Goal: Task Accomplishment & Management: Complete application form

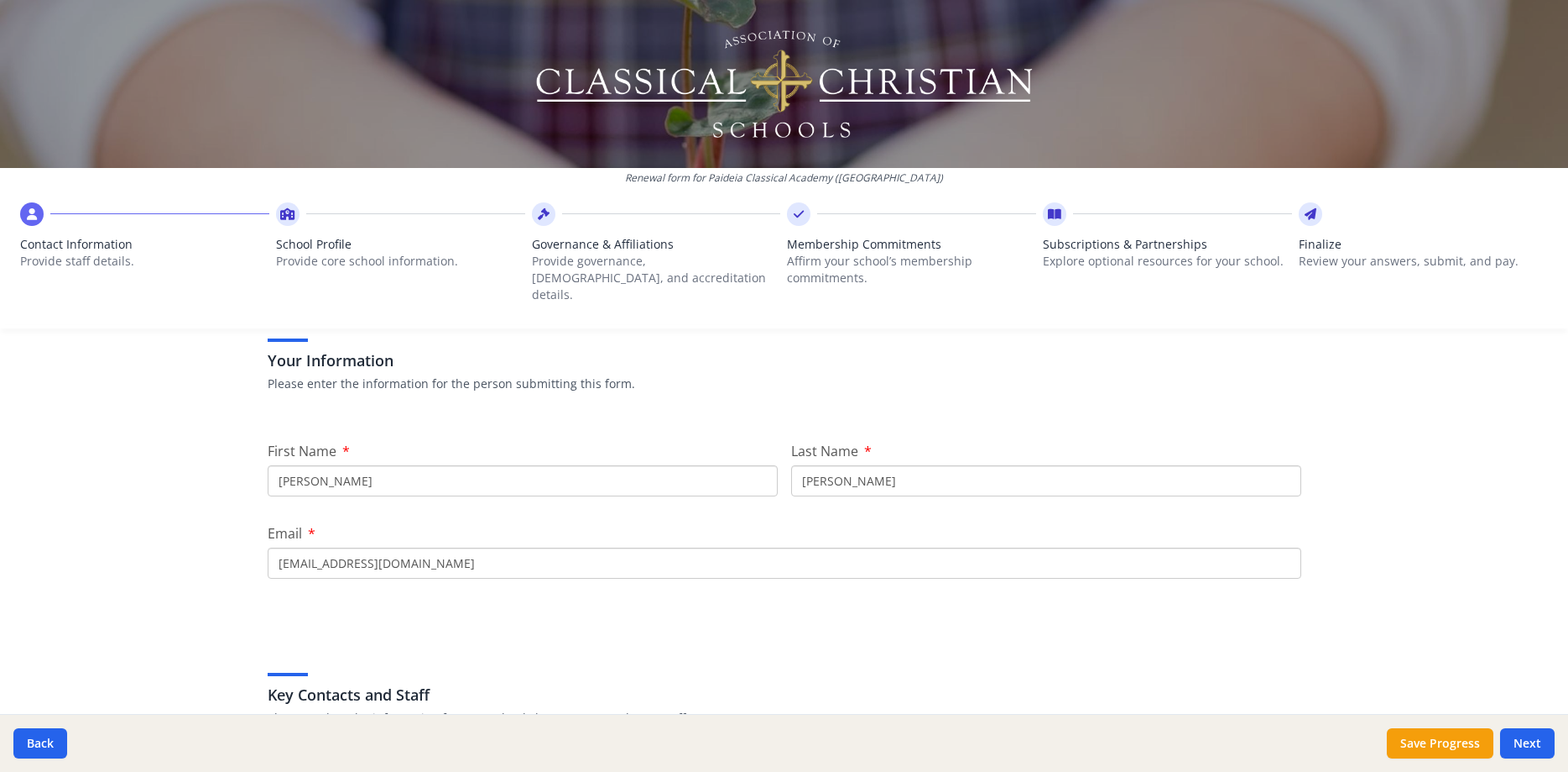
scroll to position [430, 0]
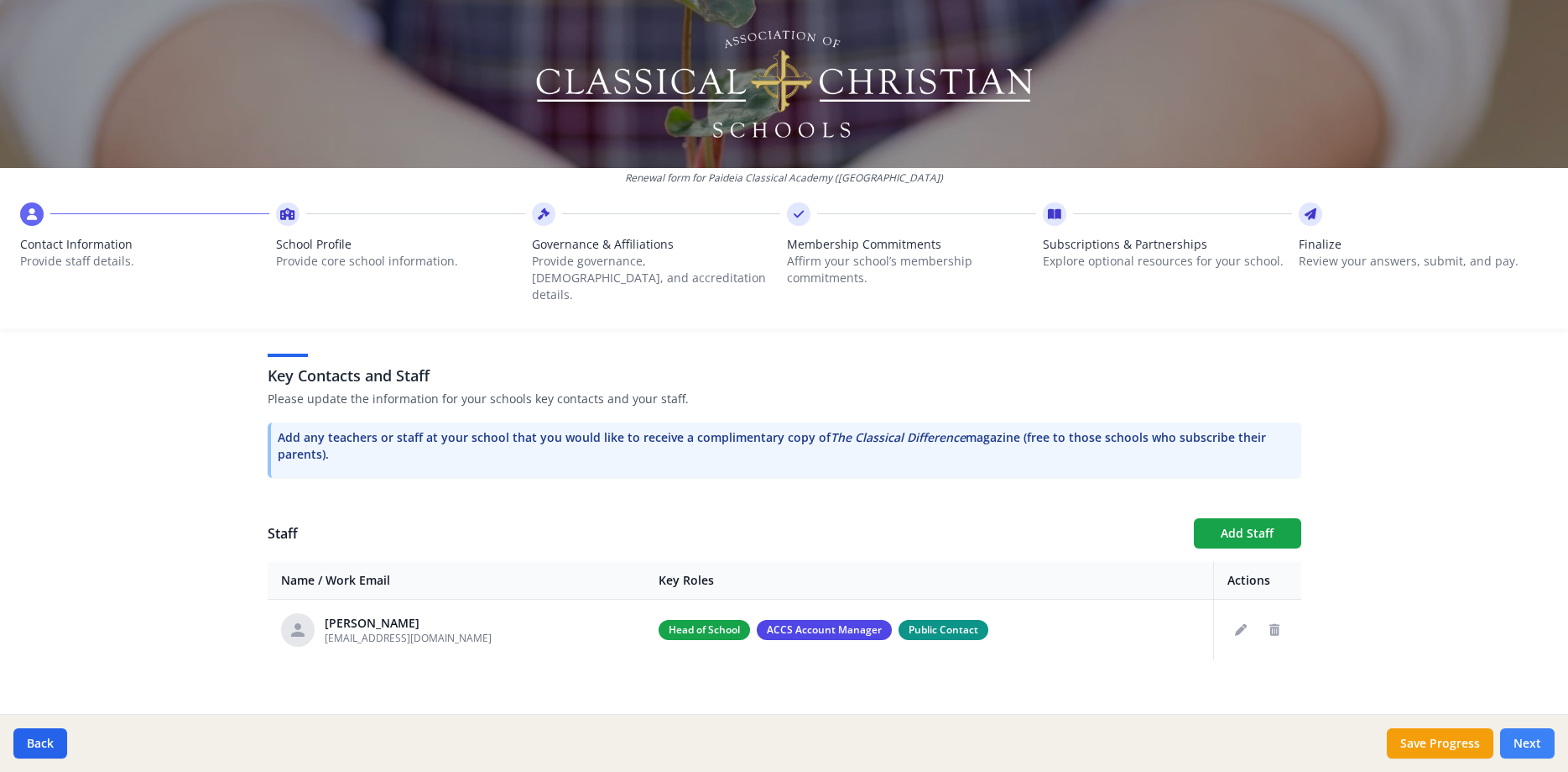
click at [1534, 744] on button "Next" at bounding box center [1527, 742] width 54 height 31
type input "(954) 974-1121"
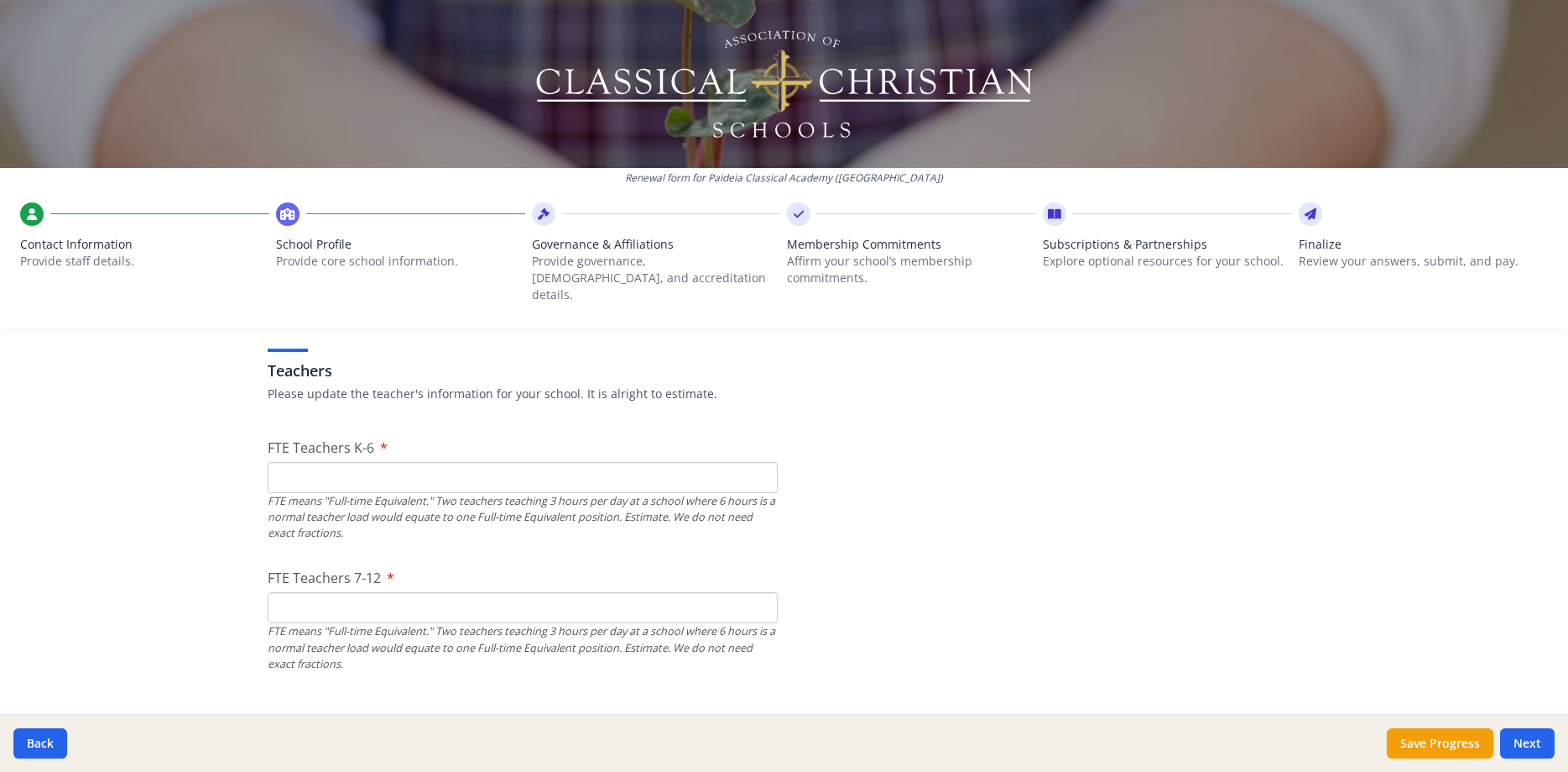
scroll to position [984, 0]
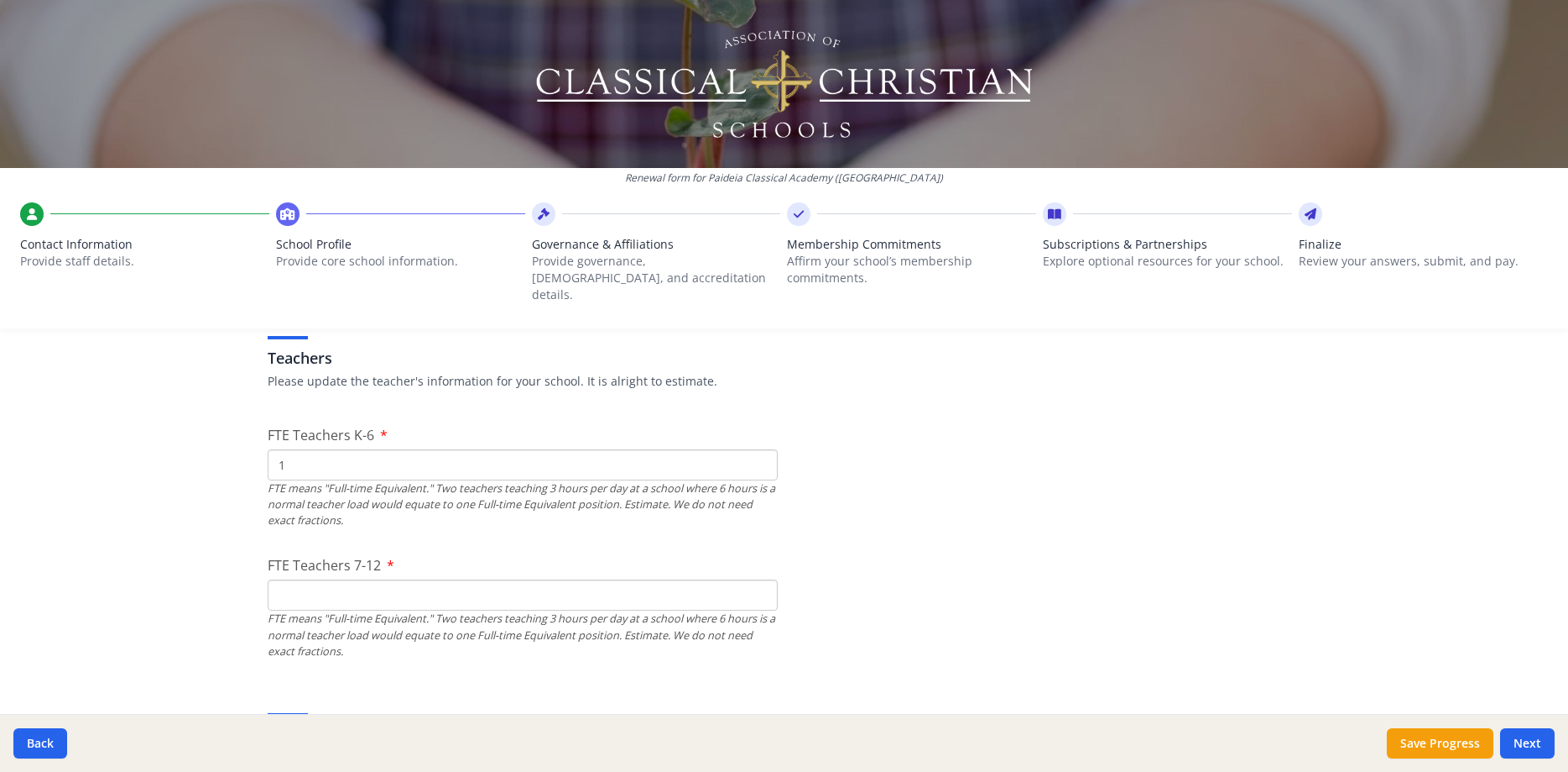
click at [761, 449] on input "1" at bounding box center [523, 464] width 510 height 31
click at [761, 449] on input "2" at bounding box center [523, 464] width 510 height 31
click at [761, 449] on input "3" at bounding box center [523, 464] width 510 height 31
click at [761, 449] on input "4" at bounding box center [523, 464] width 510 height 31
click at [761, 449] on input "5" at bounding box center [523, 464] width 510 height 31
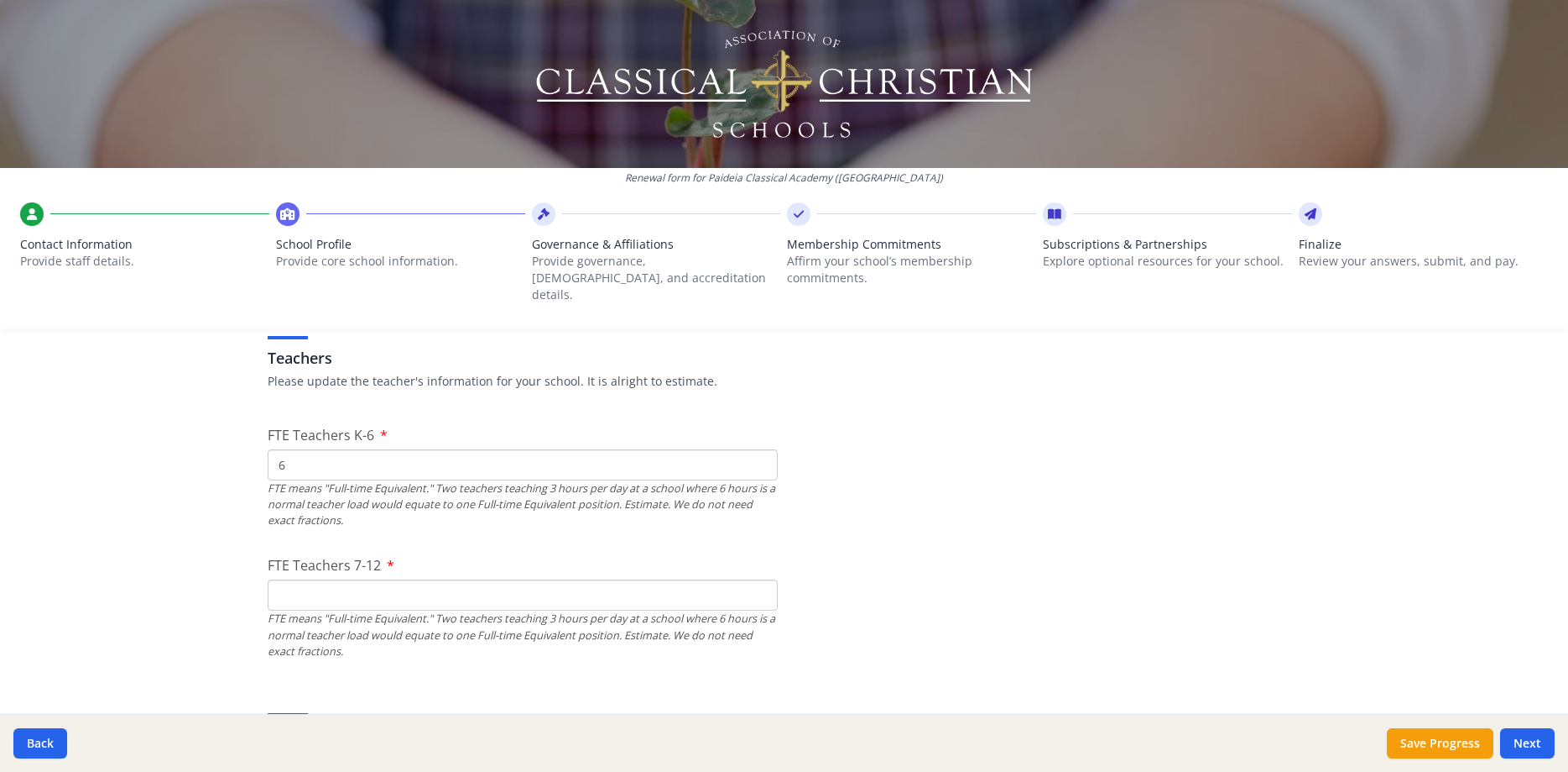
click at [761, 449] on input "6" at bounding box center [523, 464] width 510 height 31
click at [761, 449] on input "7" at bounding box center [523, 464] width 510 height 31
click at [761, 449] on input "8" at bounding box center [523, 464] width 510 height 31
type input "7"
click at [761, 451] on input "7" at bounding box center [523, 464] width 510 height 31
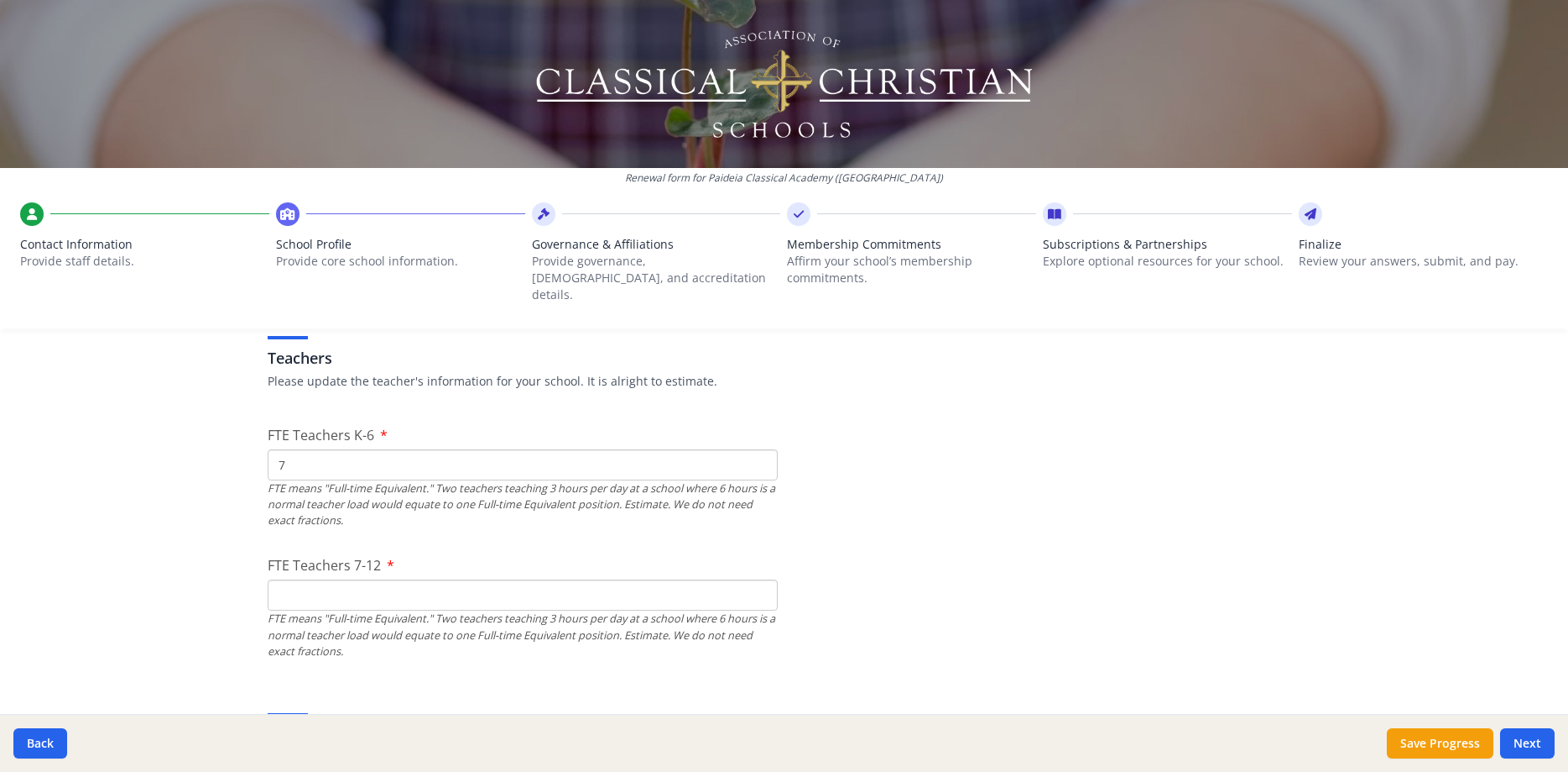
click at [350, 581] on input "FTE Teachers 7-12" at bounding box center [523, 594] width 510 height 31
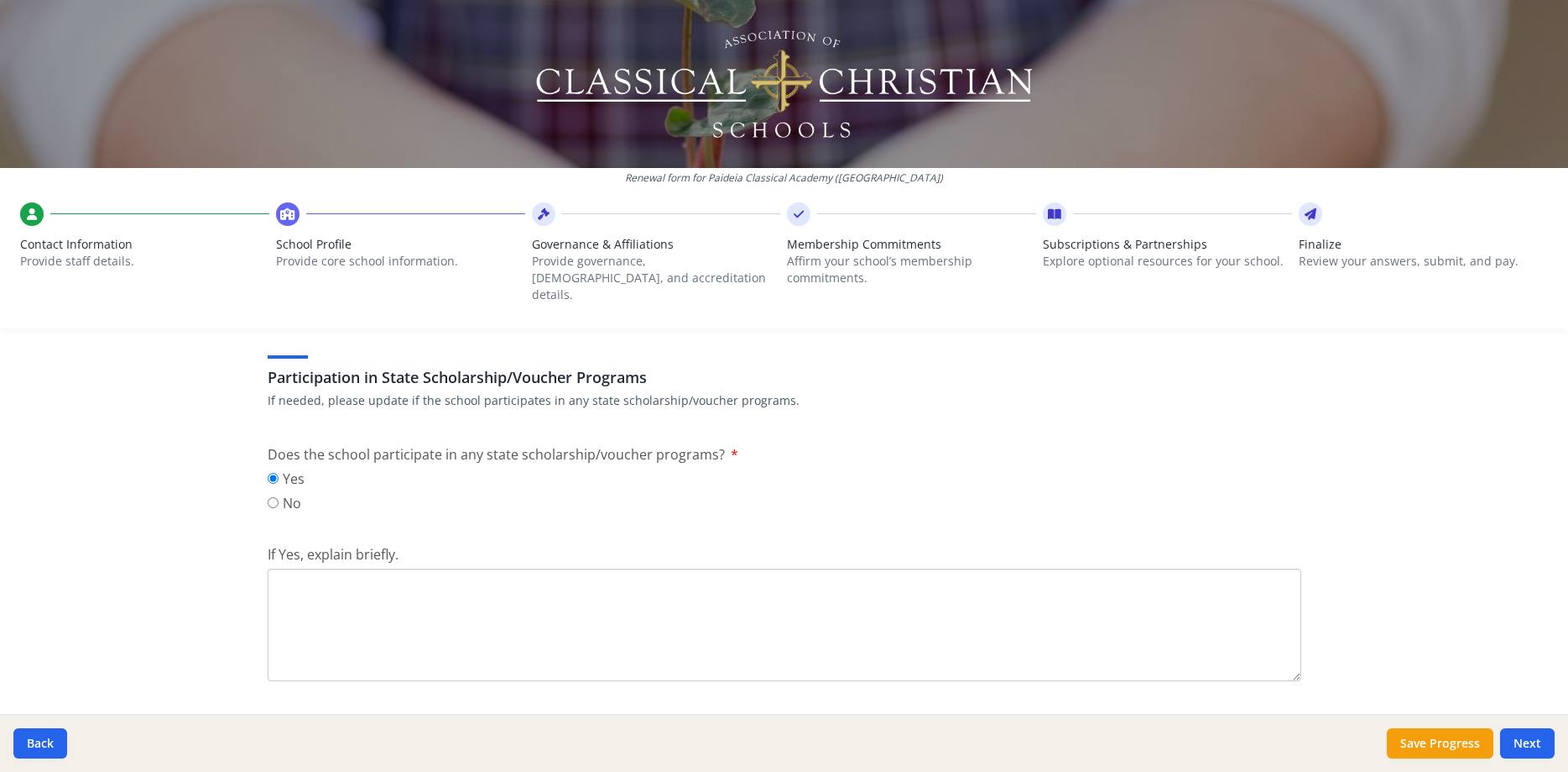
scroll to position [2092, 0]
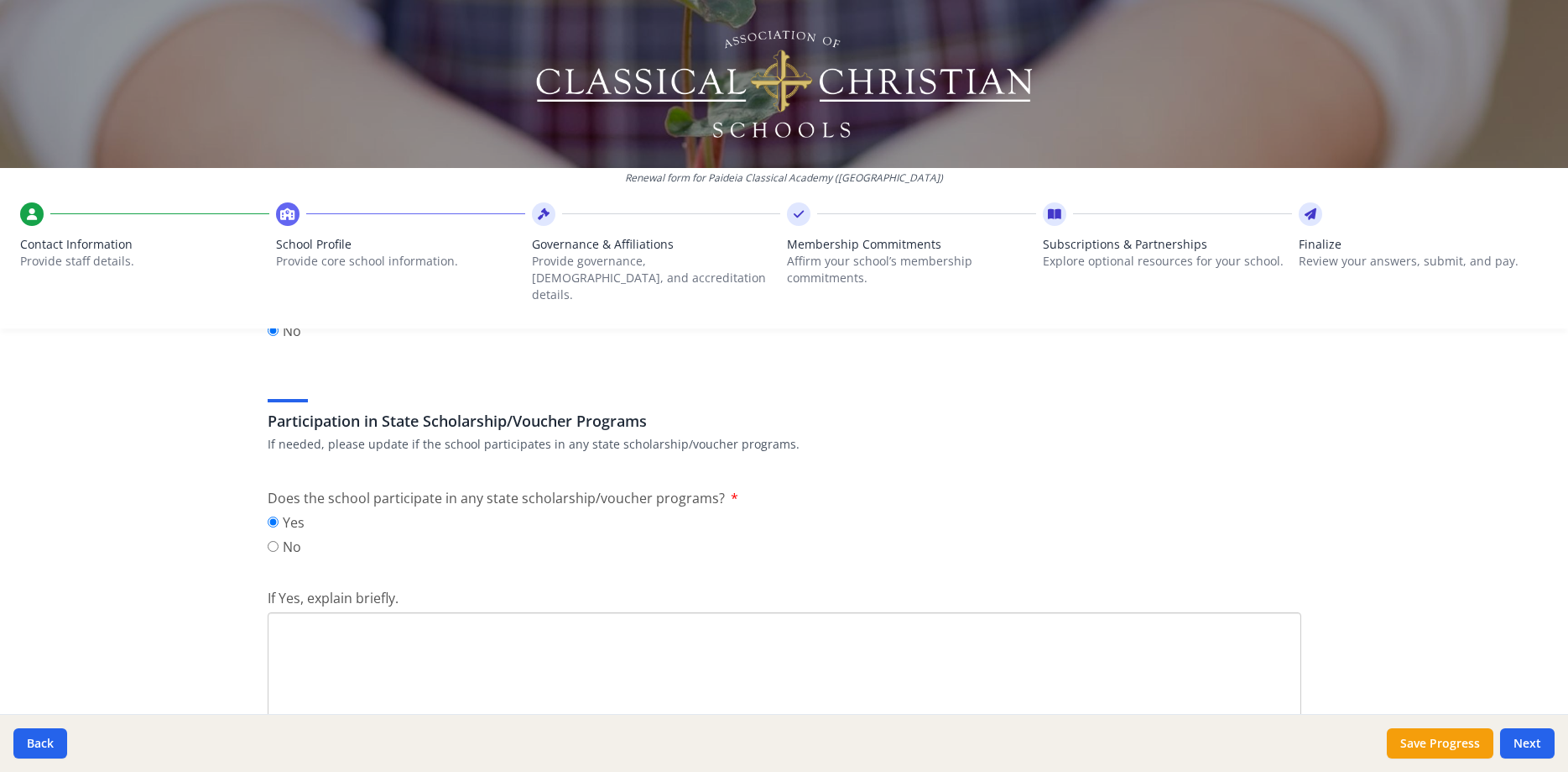
type input "5"
click at [323, 615] on textarea "If Yes, explain briefly." at bounding box center [784, 668] width 1034 height 113
type textarea "S"
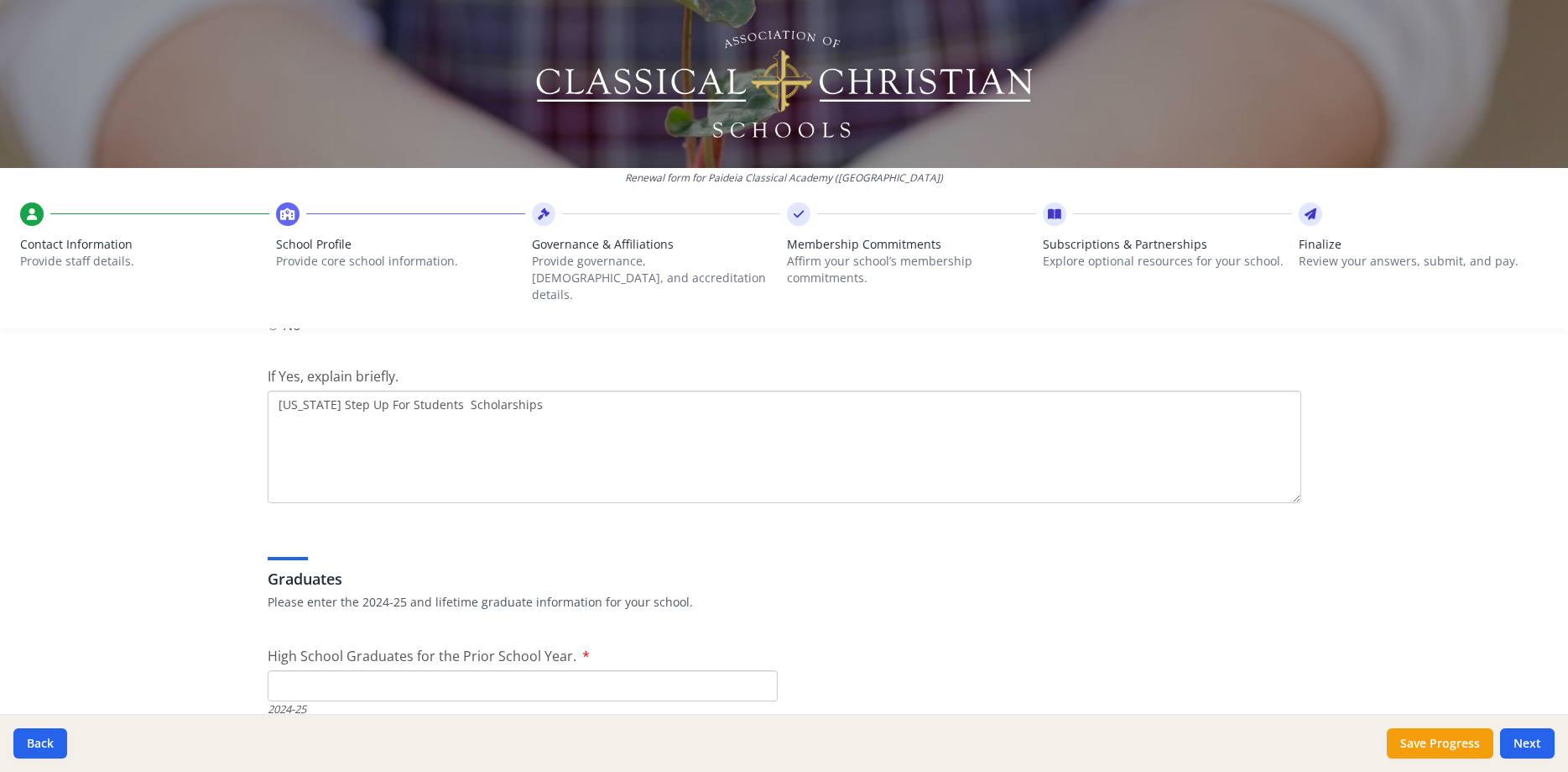
scroll to position [2425, 0]
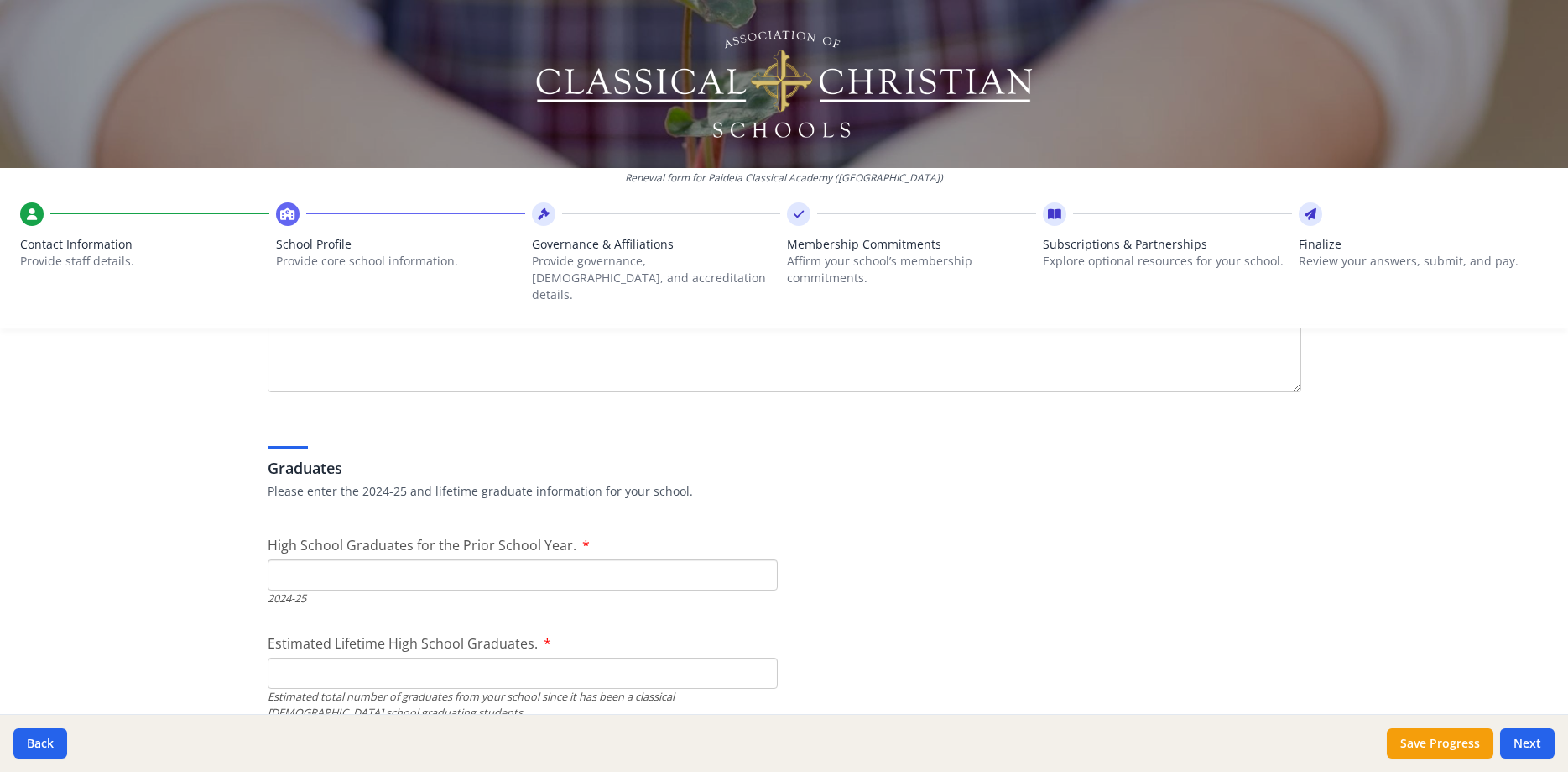
type textarea "Florida Step Up For Students Scholarships"
click at [530, 559] on input "High School Graduates for the Prior School Year." at bounding box center [523, 574] width 510 height 31
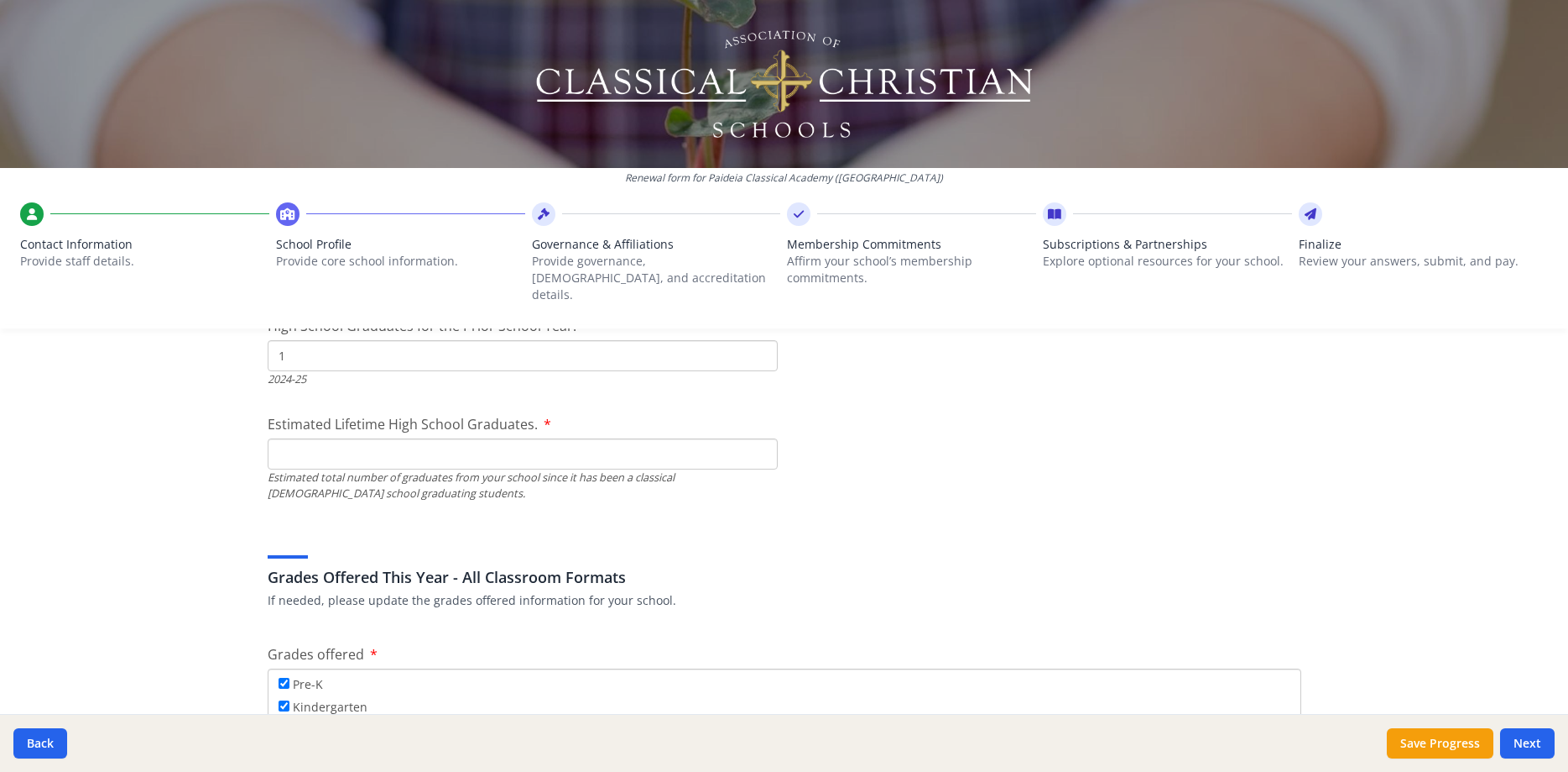
scroll to position [2647, 0]
type input "1"
click at [360, 435] on input "Estimated Lifetime High School Graduates." at bounding box center [523, 450] width 510 height 31
click at [359, 435] on input "Estimated Lifetime High School Graduates." at bounding box center [523, 450] width 510 height 31
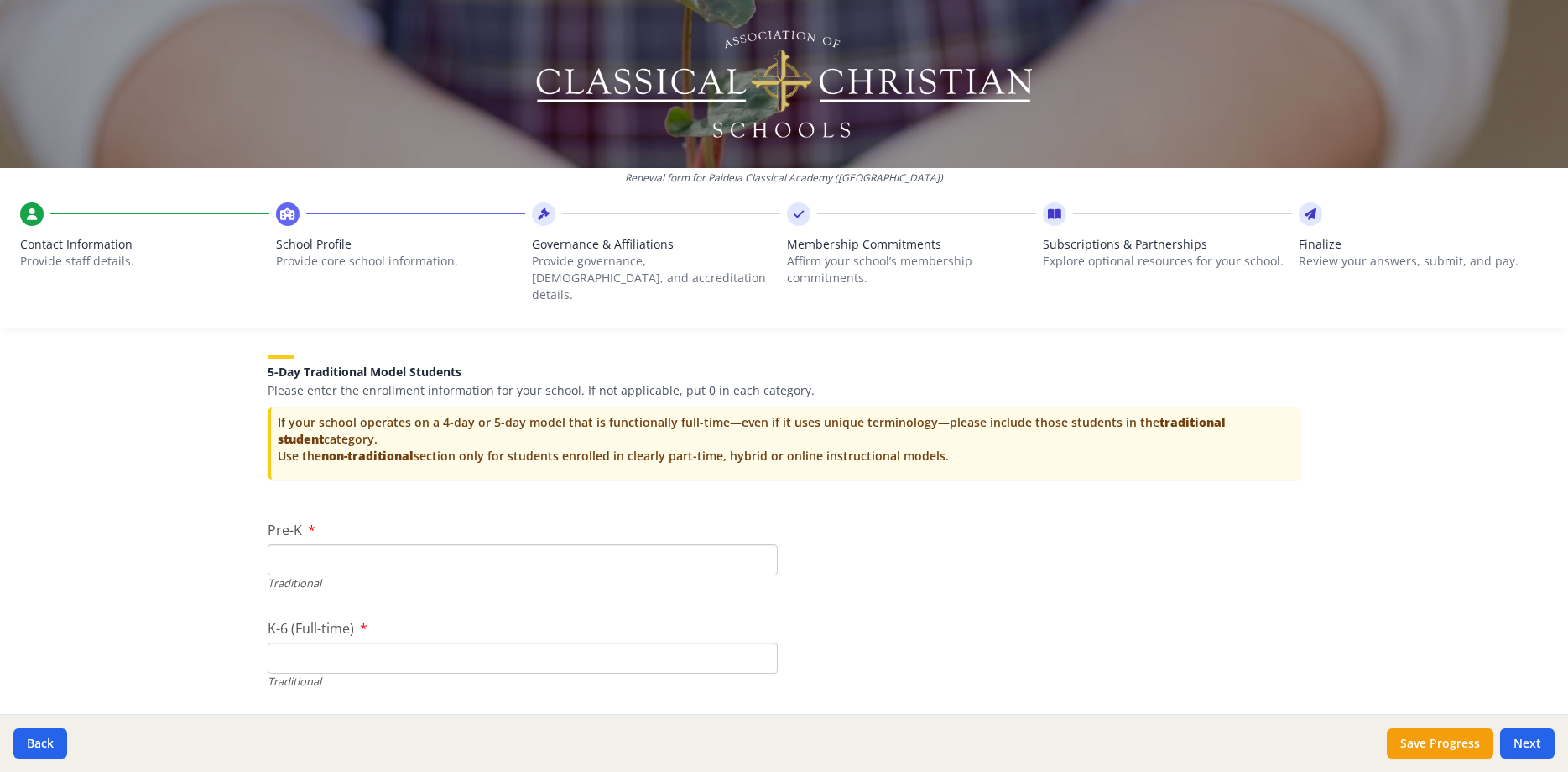
scroll to position [3532, 0]
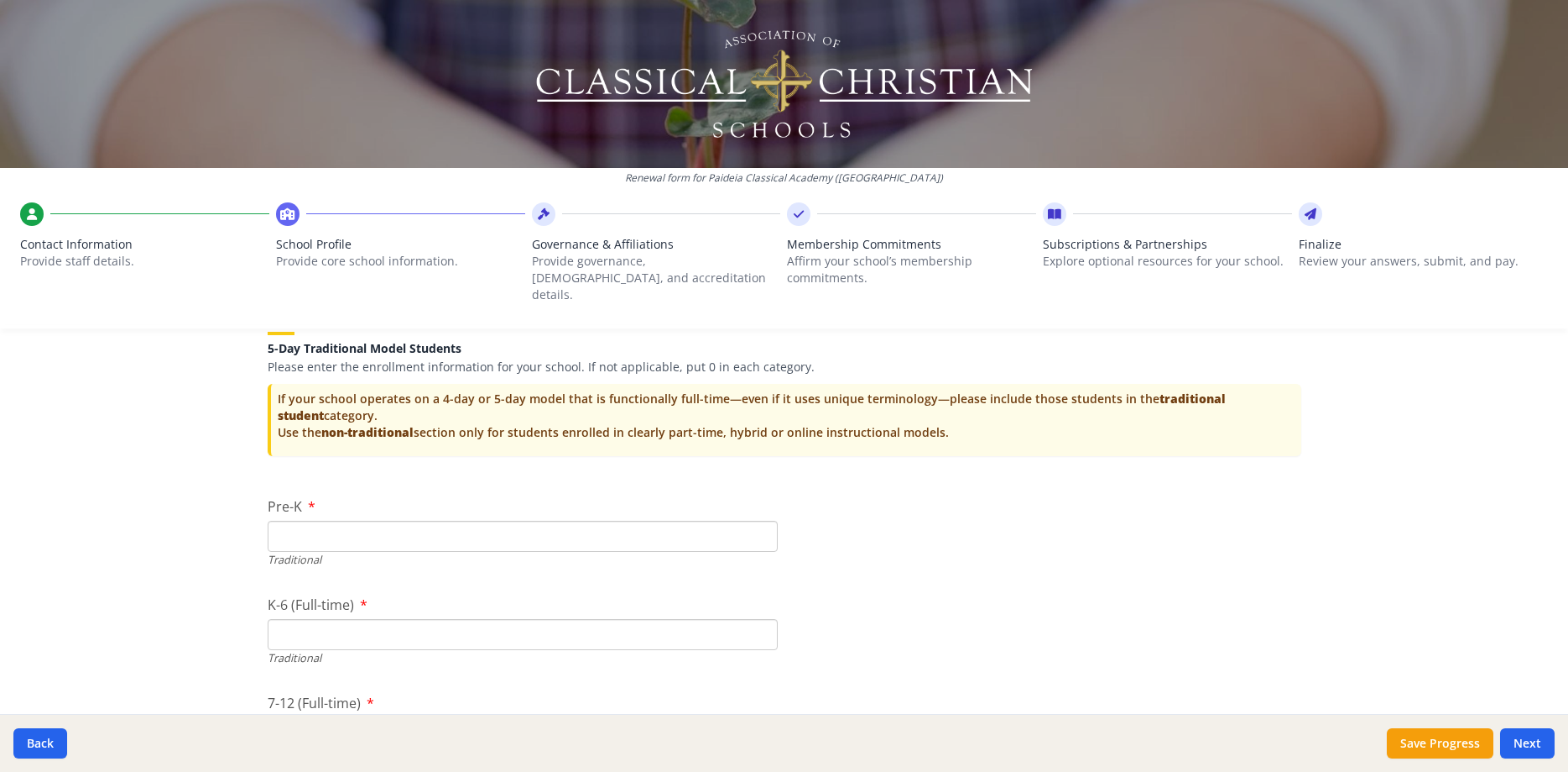
type input "10"
click at [351, 521] on input "Pre-K" at bounding box center [523, 535] width 510 height 31
click at [764, 521] on input "1" at bounding box center [523, 535] width 510 height 31
click at [764, 521] on input "2" at bounding box center [523, 535] width 510 height 31
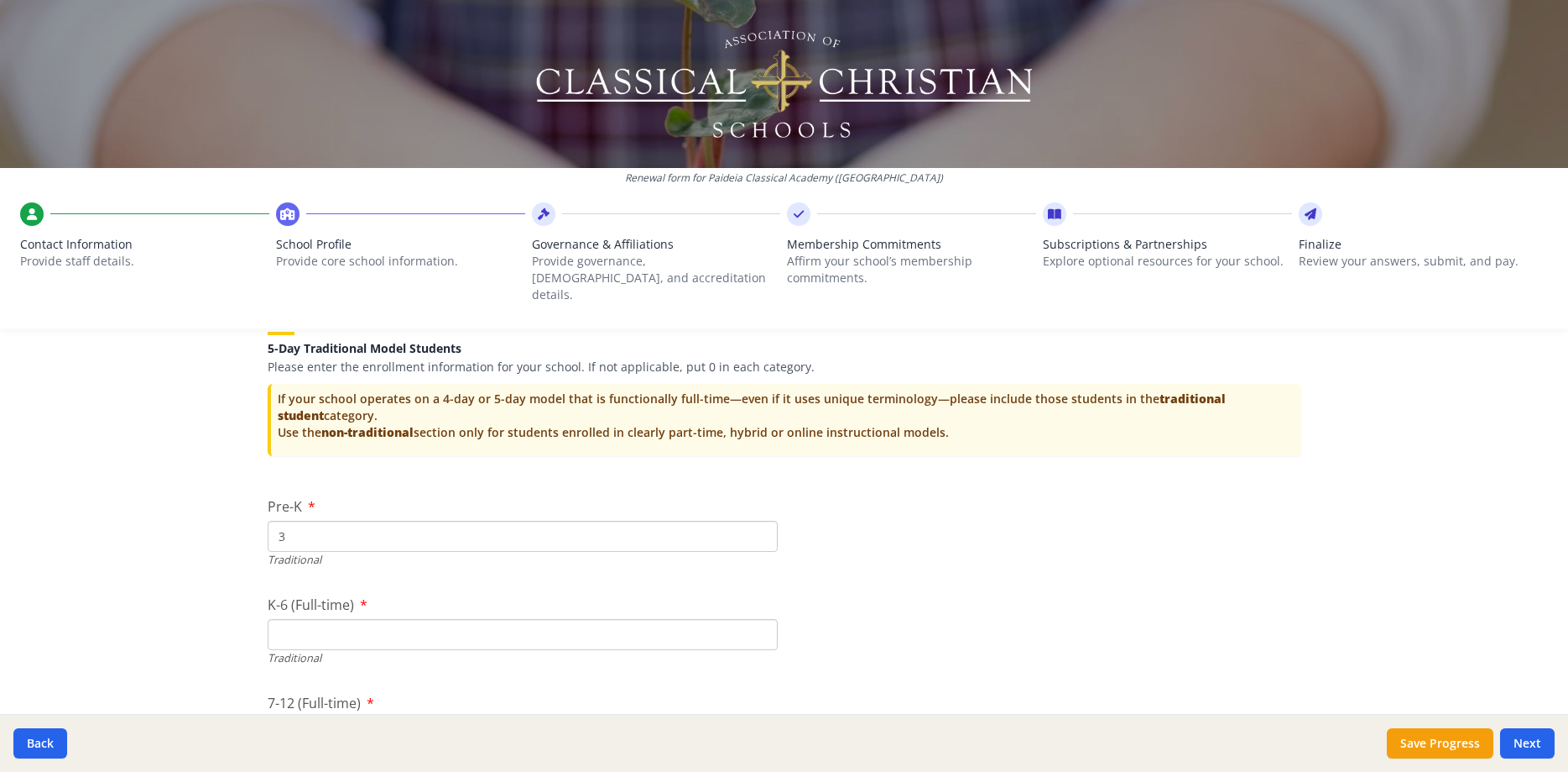
click at [764, 521] on input "3" at bounding box center [523, 535] width 510 height 31
click at [764, 521] on input "4" at bounding box center [523, 535] width 510 height 31
click at [764, 521] on input "5" at bounding box center [523, 535] width 510 height 31
click at [764, 521] on input "6" at bounding box center [523, 535] width 510 height 31
type input "7"
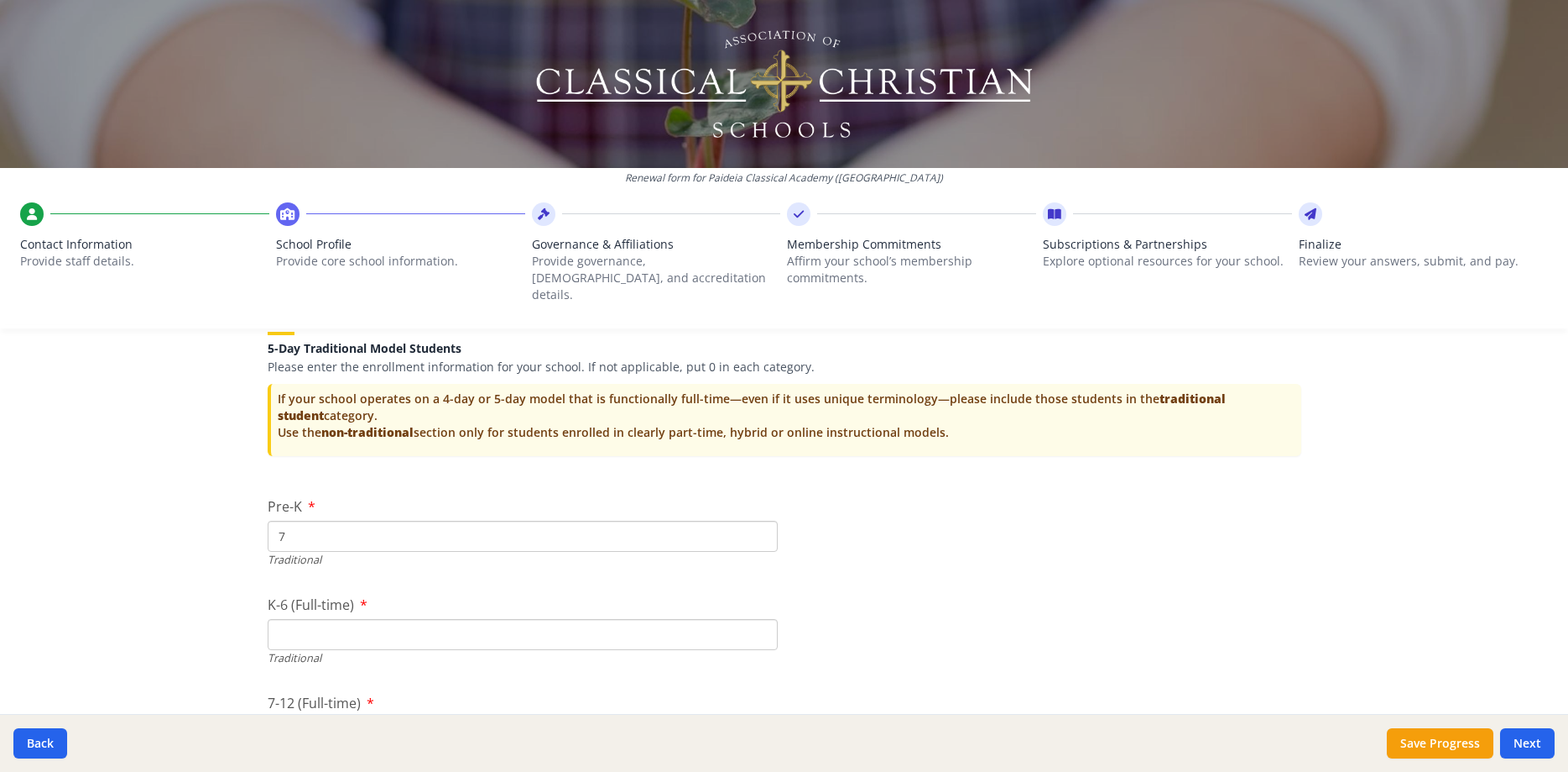
click at [764, 521] on input "7" at bounding box center [523, 535] width 510 height 31
click at [760, 619] on input "0" at bounding box center [523, 633] width 510 height 31
click at [759, 619] on input "1" at bounding box center [523, 633] width 510 height 31
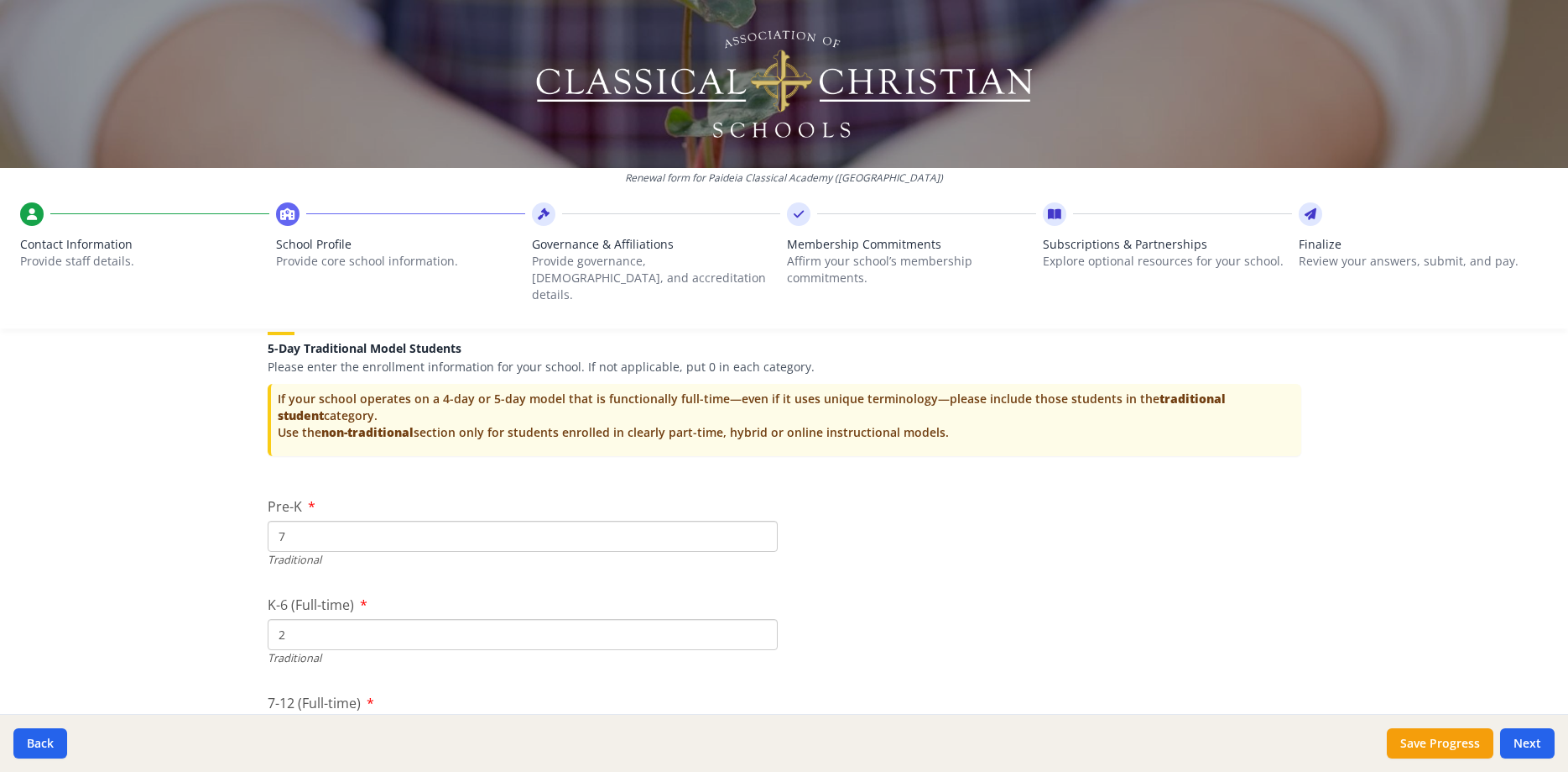
click at [759, 619] on input "2" at bounding box center [523, 633] width 510 height 31
type input "3"
click at [759, 619] on input "3" at bounding box center [523, 633] width 510 height 31
click at [282, 619] on input "3" at bounding box center [523, 633] width 510 height 31
click at [279, 619] on input "3" at bounding box center [523, 633] width 510 height 31
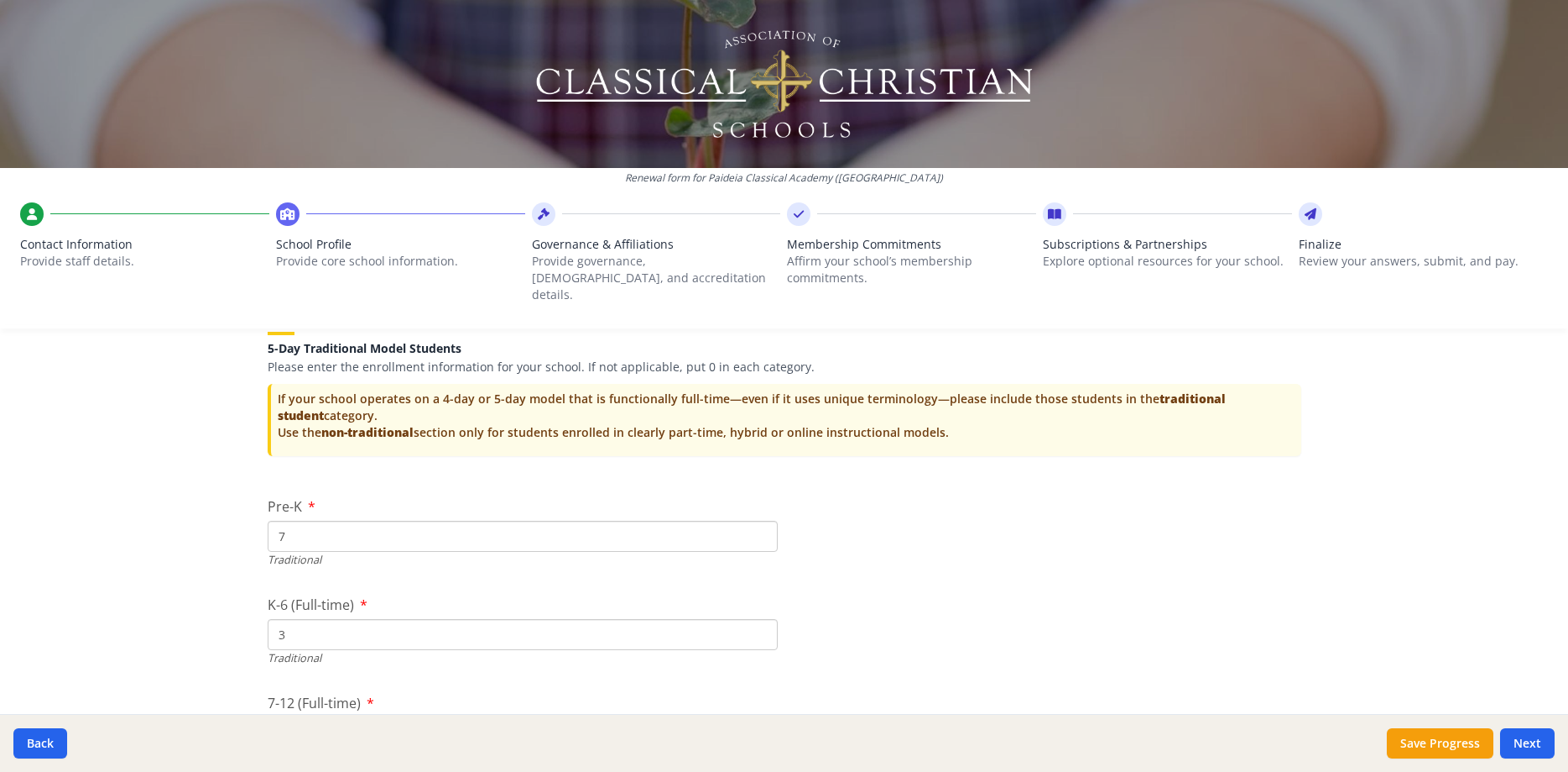
click at [279, 619] on input "3" at bounding box center [523, 633] width 510 height 31
click at [271, 619] on input "3" at bounding box center [523, 633] width 510 height 31
drag, startPoint x: 271, startPoint y: 613, endPoint x: 296, endPoint y: 623, distance: 26.9
click at [296, 623] on input "3" at bounding box center [523, 633] width 510 height 31
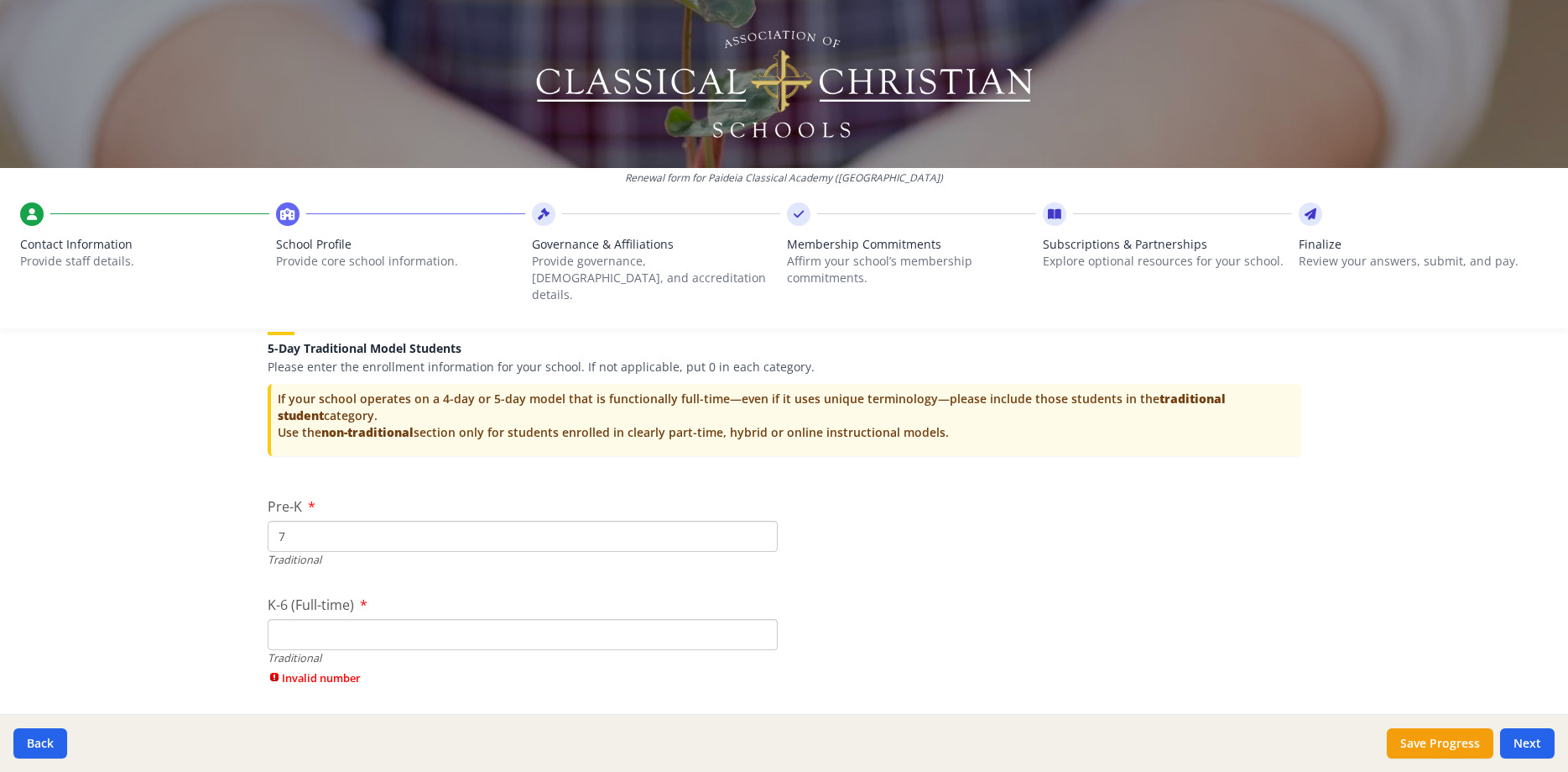
click at [327, 619] on input "K-6 (Full-time)" at bounding box center [523, 633] width 510 height 31
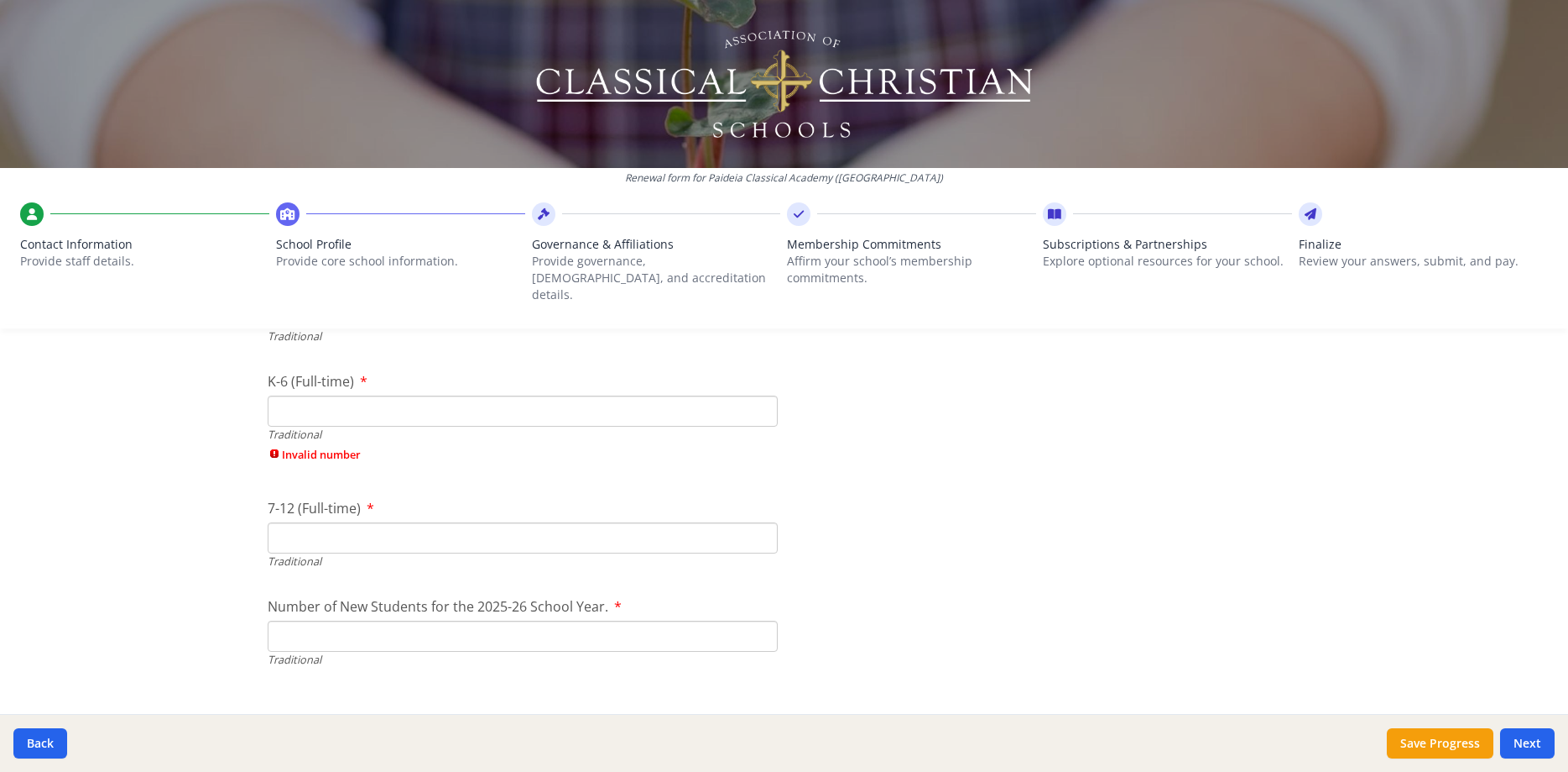
scroll to position [3865, 0]
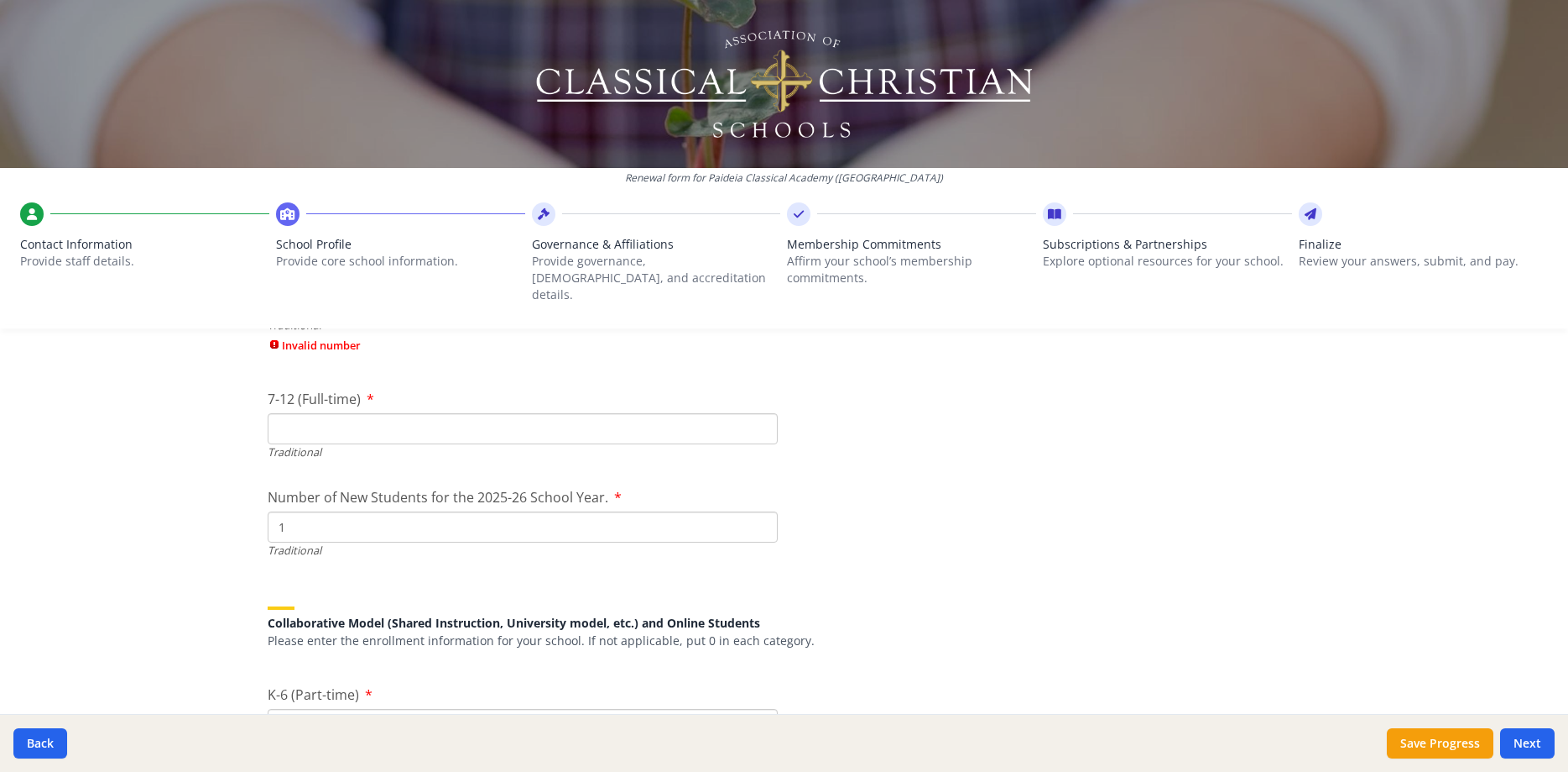
type input "1"
click at [760, 512] on input "1" at bounding box center [523, 527] width 510 height 31
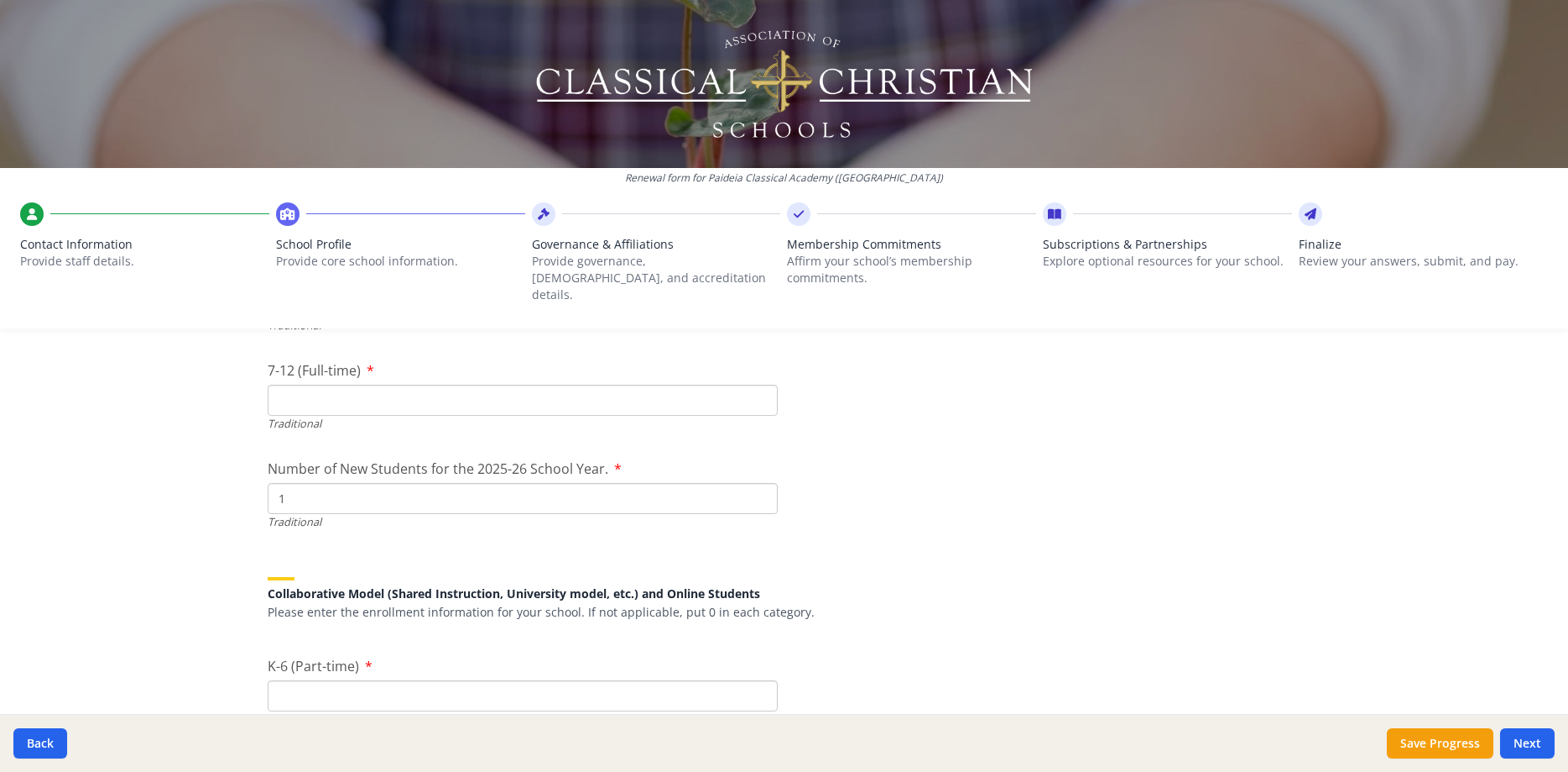
type input "30"
click at [299, 483] on input "1" at bounding box center [523, 498] width 510 height 31
type input "130"
click at [443, 556] on div "Collaborative Model (Shared Instruction, University model, etc.) and Online Stu…" at bounding box center [784, 588] width 1034 height 63
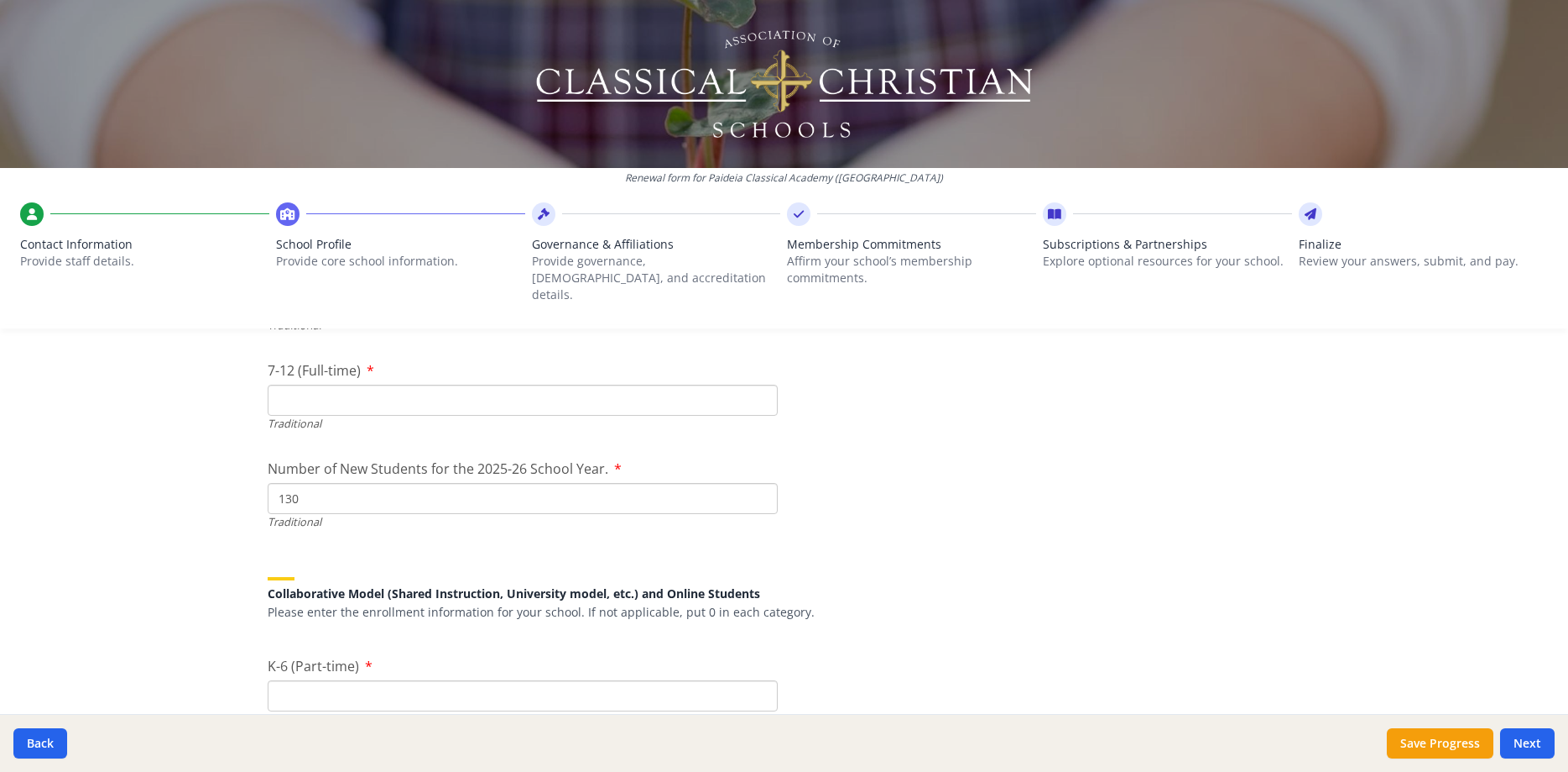
click at [444, 556] on div "Collaborative Model (Shared Instruction, University model, etc.) and Online Stu…" at bounding box center [784, 588] width 1034 height 63
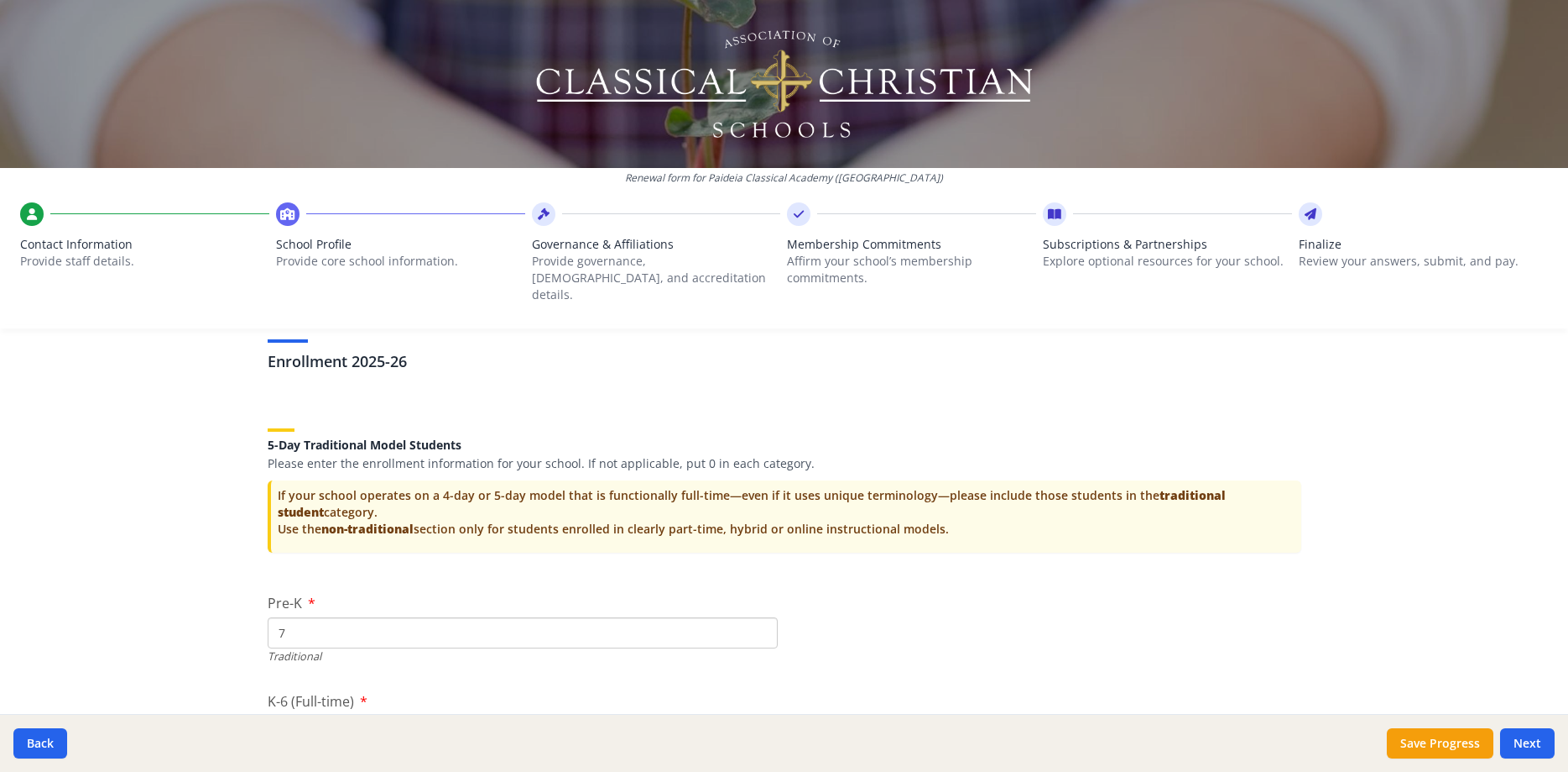
scroll to position [3422, 0]
